Goal: Check status: Check status

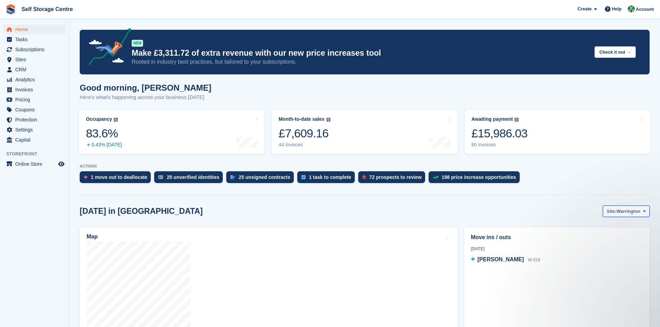
click at [318, 210] on icon at bounding box center [644, 211] width 3 height 5
click at [318, 227] on link "Winsford" at bounding box center [616, 240] width 60 height 12
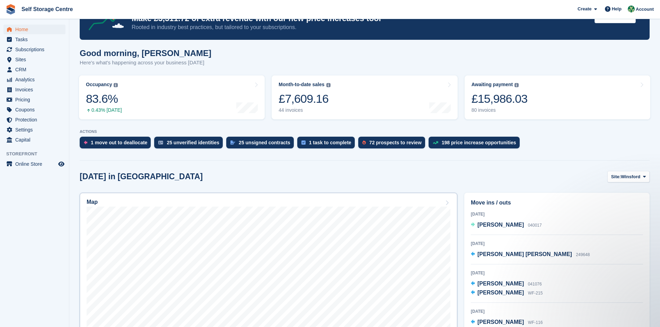
scroll to position [69, 0]
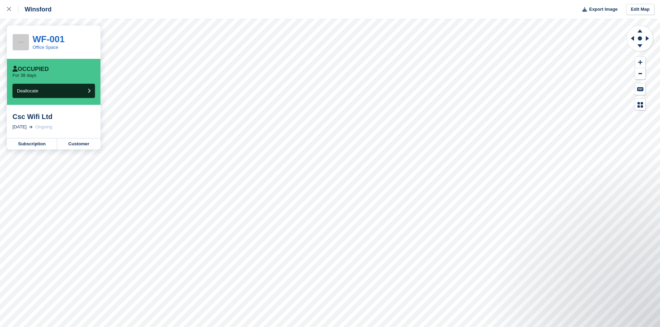
click at [47, 113] on div "Winsford Export Image Edit Map WF-001 Office Space Occupied For 38 days Dealloc…" at bounding box center [330, 163] width 660 height 327
click at [22, 146] on link "Subscription" at bounding box center [32, 144] width 50 height 11
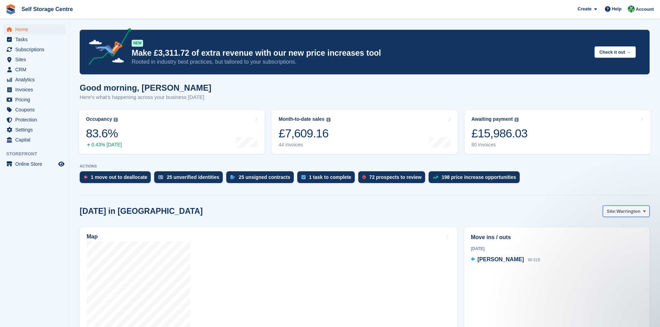
drag, startPoint x: 645, startPoint y: 210, endPoint x: 644, endPoint y: 214, distance: 4.1
click at [318, 214] on span at bounding box center [645, 212] width 6 height 6
click at [318, 227] on link "Winsford" at bounding box center [616, 240] width 60 height 12
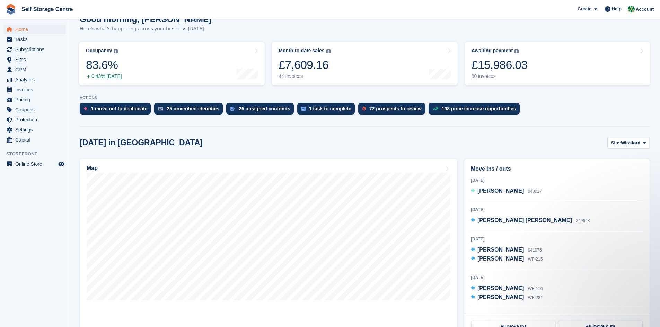
scroll to position [69, 0]
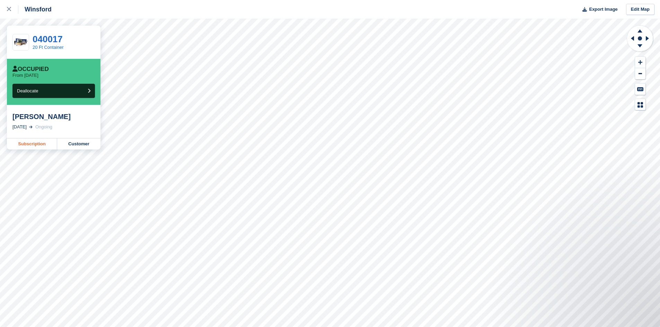
click at [27, 143] on link "Subscription" at bounding box center [32, 144] width 50 height 11
